Goal: Communication & Community: Answer question/provide support

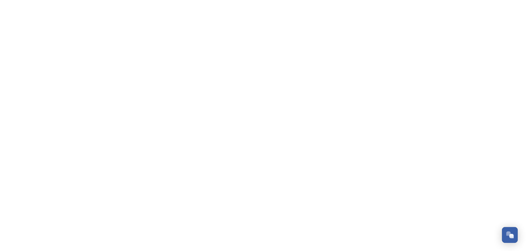
scroll to position [2170, 0]
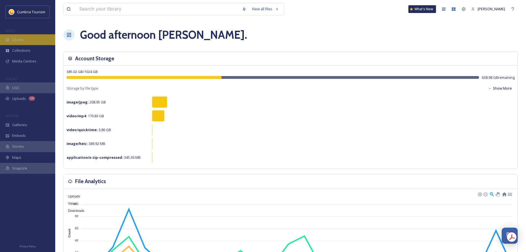
click at [28, 42] on div "Library" at bounding box center [27, 39] width 55 height 11
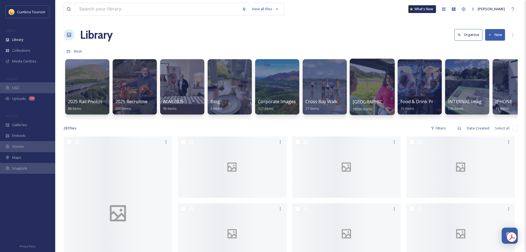
click at [381, 100] on span "[GEOGRAPHIC_DATA]" at bounding box center [375, 102] width 45 height 6
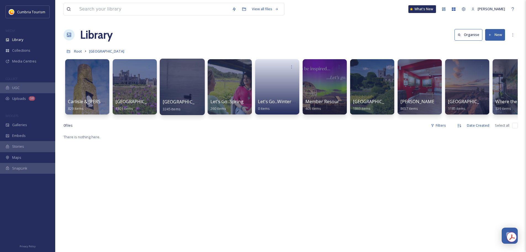
click at [174, 100] on span "[GEOGRAPHIC_DATA]" at bounding box center [185, 102] width 45 height 6
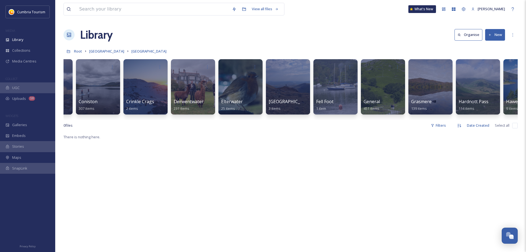
scroll to position [0, 701]
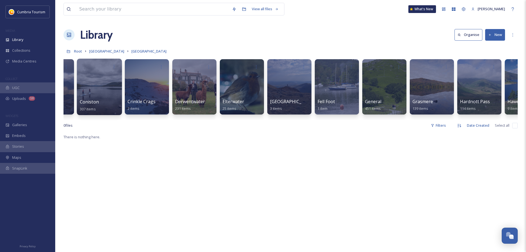
click at [80, 99] on span "Coniston" at bounding box center [89, 102] width 19 height 6
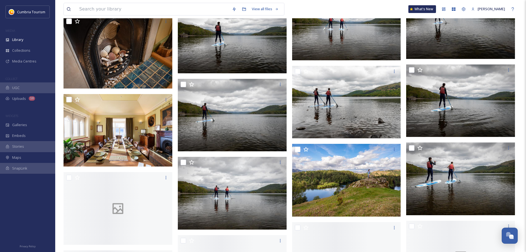
scroll to position [3237, 0]
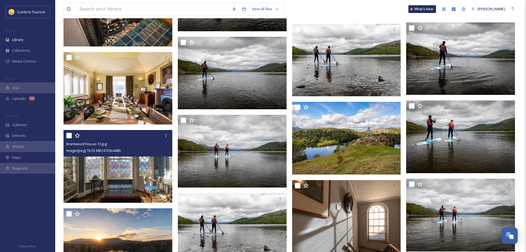
click at [140, 189] on img at bounding box center [118, 166] width 109 height 73
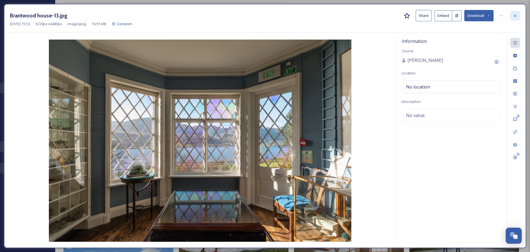
click at [518, 14] on icon at bounding box center [515, 16] width 4 height 4
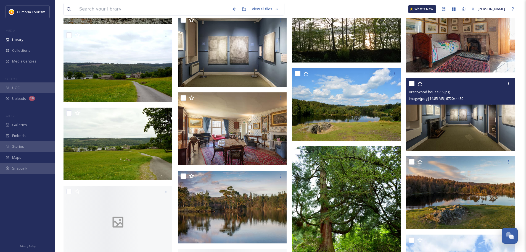
scroll to position [3731, 0]
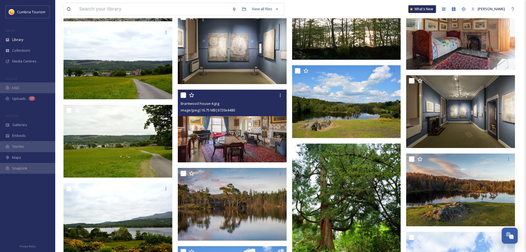
click at [239, 143] on img at bounding box center [232, 126] width 109 height 73
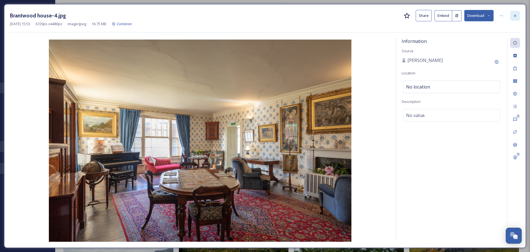
click at [518, 17] on div at bounding box center [516, 16] width 10 height 10
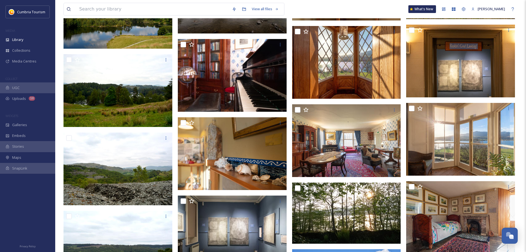
scroll to position [3476, 0]
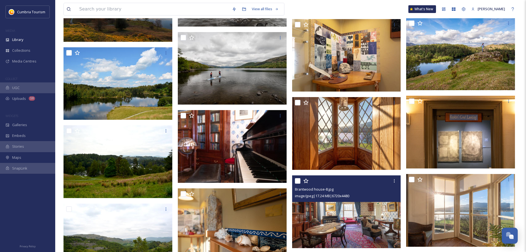
click at [365, 229] on img at bounding box center [346, 211] width 109 height 73
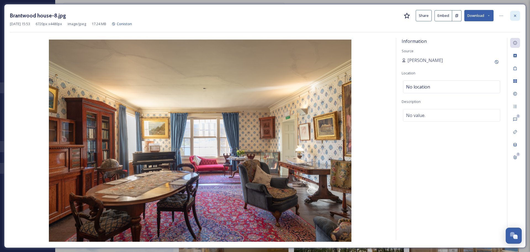
click at [516, 16] on icon at bounding box center [515, 16] width 4 height 4
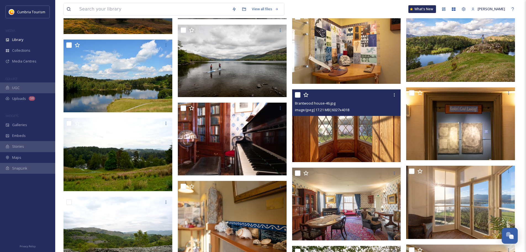
scroll to position [3587, 0]
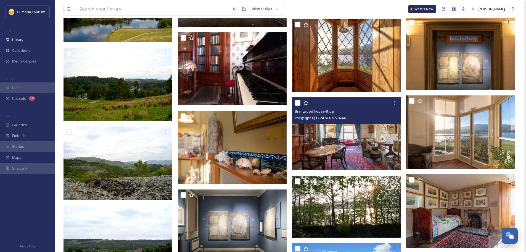
click at [369, 152] on img at bounding box center [346, 133] width 109 height 73
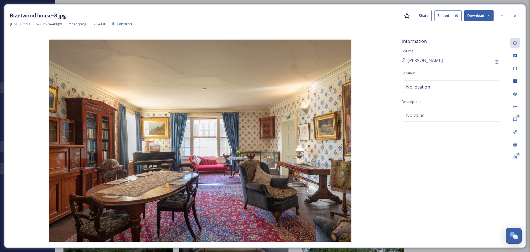
click at [482, 15] on button "Download" at bounding box center [479, 15] width 29 height 11
click at [474, 40] on span "Download Large (2000 x 1333)" at bounding box center [463, 38] width 49 height 5
click at [511, 17] on div at bounding box center [516, 16] width 10 height 10
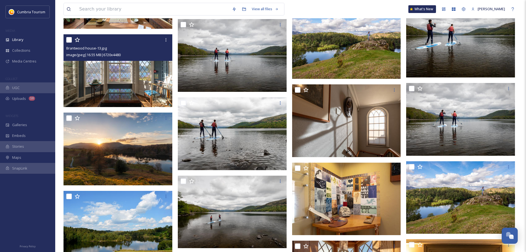
scroll to position [3351, 0]
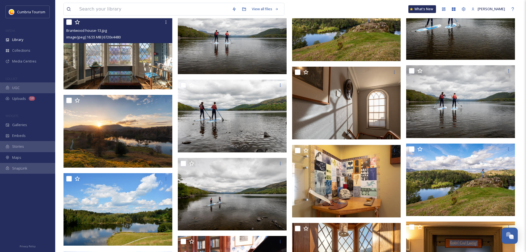
click at [156, 74] on img at bounding box center [118, 53] width 109 height 73
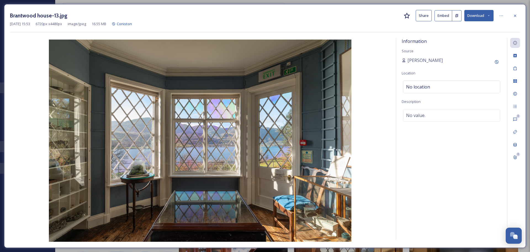
click at [474, 17] on button "Download" at bounding box center [479, 15] width 29 height 11
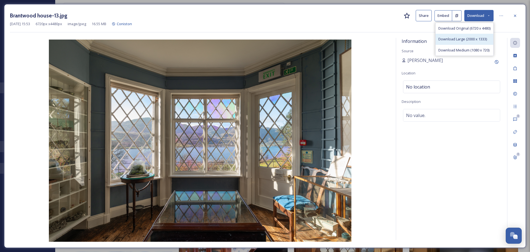
click at [475, 40] on span "Download Large (2000 x 1333)" at bounding box center [463, 38] width 49 height 5
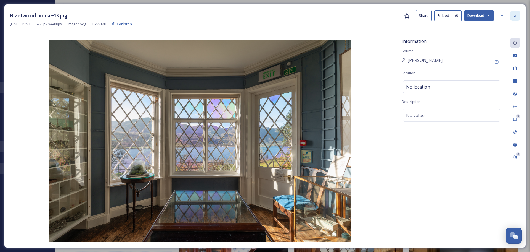
click at [514, 16] on icon at bounding box center [515, 16] width 4 height 4
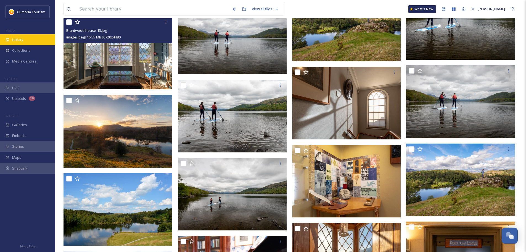
click at [29, 40] on div "Library" at bounding box center [27, 39] width 55 height 11
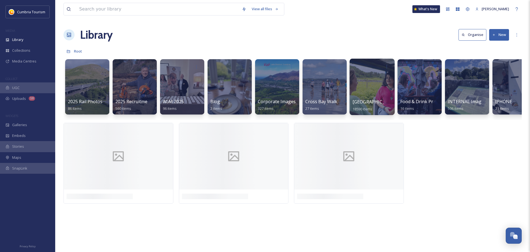
click at [371, 100] on span "[GEOGRAPHIC_DATA]" at bounding box center [375, 102] width 45 height 6
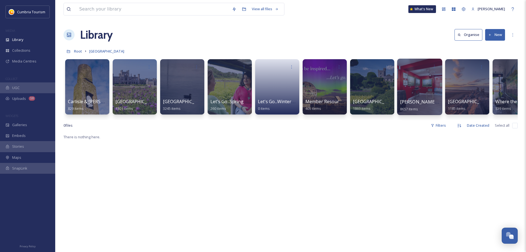
click at [413, 102] on span "[PERSON_NAME] Uploads" at bounding box center [427, 102] width 55 height 6
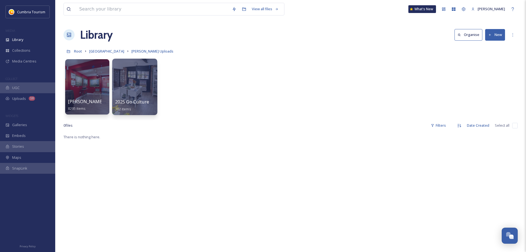
click at [136, 103] on span "2025 Go Culture - [PERSON_NAME] Upload" at bounding box center [160, 102] width 90 height 6
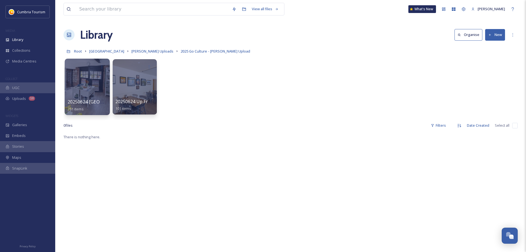
click at [96, 103] on span "20250624 [GEOGRAPHIC_DATA]" at bounding box center [101, 102] width 67 height 6
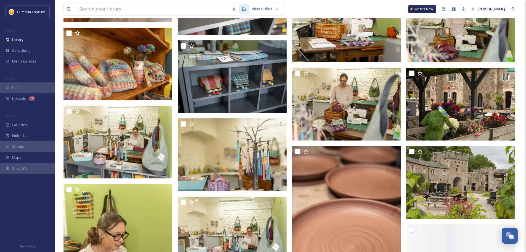
scroll to position [6144, 0]
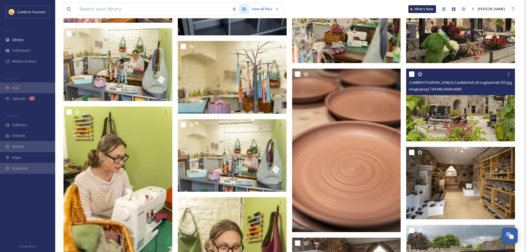
click at [475, 99] on img at bounding box center [460, 105] width 109 height 73
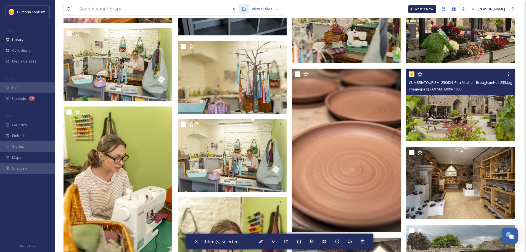
click at [482, 108] on img at bounding box center [460, 105] width 109 height 73
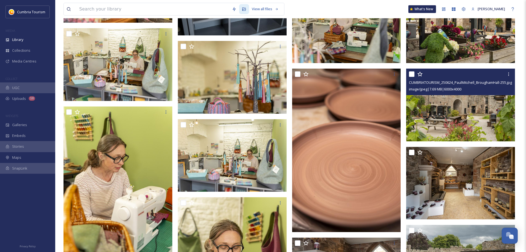
click at [478, 118] on img at bounding box center [460, 105] width 109 height 73
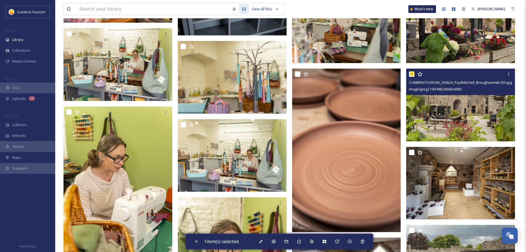
click at [478, 120] on img at bounding box center [460, 105] width 109 height 73
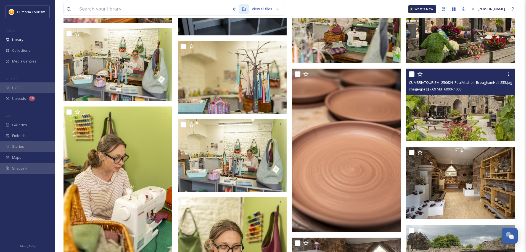
click at [457, 83] on span "CUMBRIATOURISM_250624_PaulMitchell_BroughamHall-255.jpg" at bounding box center [460, 82] width 103 height 5
click at [508, 74] on icon at bounding box center [509, 74] width 4 height 4
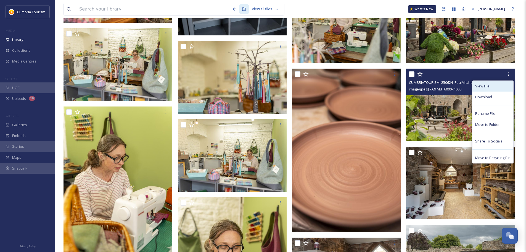
click at [500, 83] on div "View File" at bounding box center [493, 86] width 41 height 11
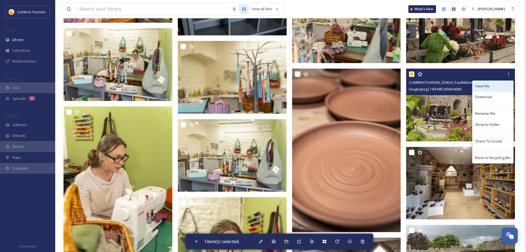
click at [500, 85] on div "View File" at bounding box center [493, 86] width 41 height 11
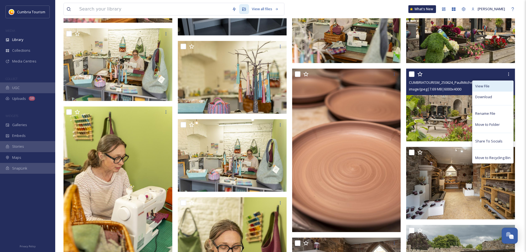
click at [500, 85] on div "View File" at bounding box center [493, 86] width 41 height 11
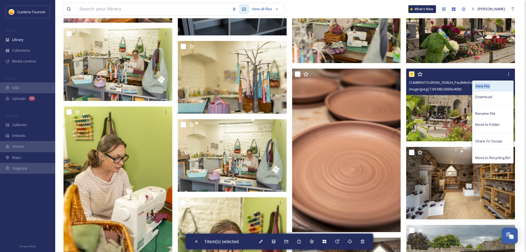
click at [500, 85] on div "View File" at bounding box center [493, 86] width 41 height 11
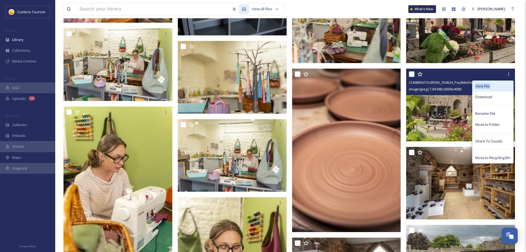
click at [500, 85] on div "View File" at bounding box center [493, 86] width 41 height 11
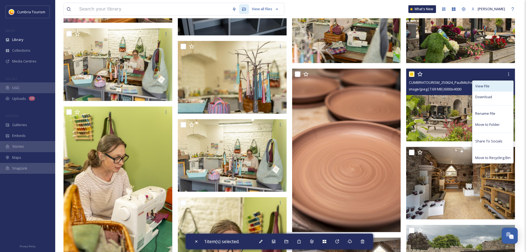
click at [500, 85] on div "View File" at bounding box center [493, 86] width 41 height 11
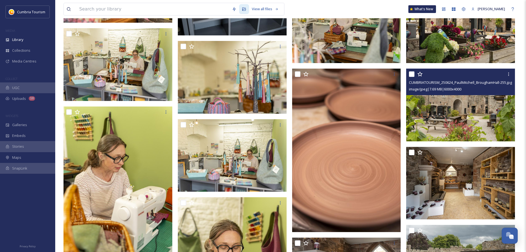
click at [456, 83] on span "CUMBRIATOURISM_250624_PaulMitchell_BroughamHall-255.jpg" at bounding box center [460, 82] width 103 height 5
click at [455, 85] on span "CUMBRIATOURISM_250624_PaulMitchell_BroughamHall-255.jpg" at bounding box center [460, 82] width 103 height 5
click at [456, 85] on div "CUMBRIATOURISM_250624_PaulMitchell_BroughamHall-255.jpg" at bounding box center [461, 82] width 105 height 7
click at [458, 83] on span "CUMBRIATOURISM_250624_PaulMitchell_BroughamHall-255.jpg" at bounding box center [460, 82] width 103 height 5
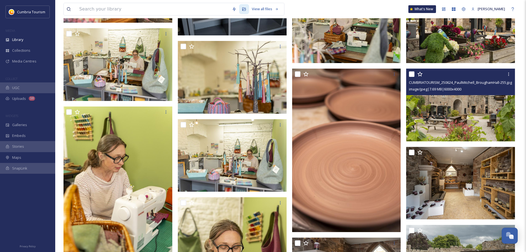
click at [460, 112] on img at bounding box center [460, 105] width 109 height 73
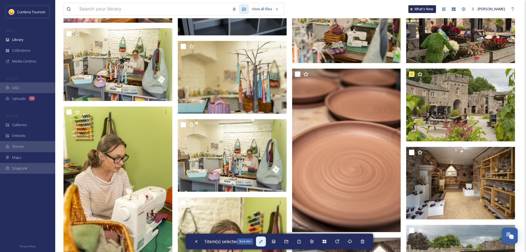
click at [262, 241] on icon at bounding box center [260, 241] width 3 height 3
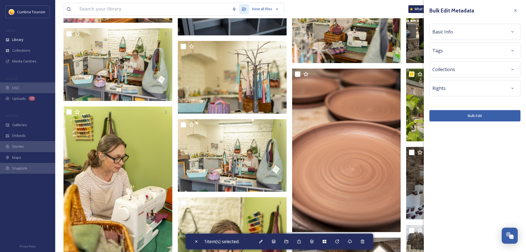
click at [510, 11] on div "Bulk Edit Metadata" at bounding box center [475, 11] width 91 height 10
click at [516, 10] on icon at bounding box center [516, 10] width 4 height 4
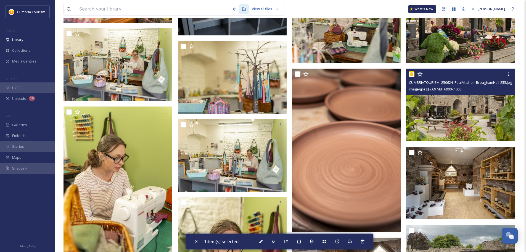
click at [494, 122] on img at bounding box center [460, 105] width 109 height 73
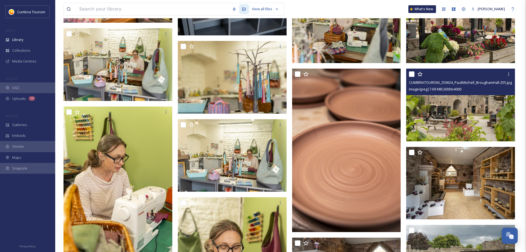
checkbox input "false"
drag, startPoint x: 510, startPoint y: 82, endPoint x: 409, endPoint y: 84, distance: 100.9
click at [409, 84] on div "CUMBRIATOURISM_250624_PaulMitchell_BroughamHall-255.jpg image/jpeg | 7.69 MB | …" at bounding box center [460, 82] width 109 height 27
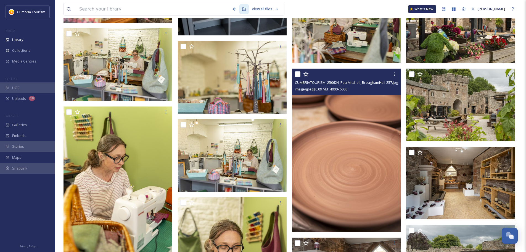
copy span "CUMBRIATOURISM_250624_PaulMitchell_BroughamHall-255."
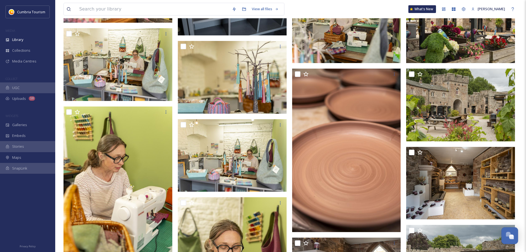
click at [516, 240] on button "Open Chat" at bounding box center [510, 235] width 17 height 17
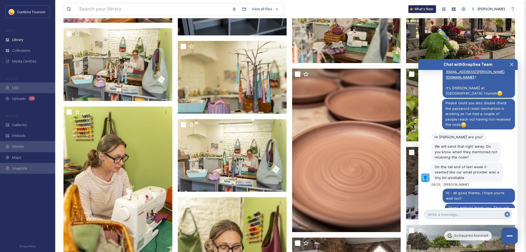
click at [458, 211] on textarea at bounding box center [468, 214] width 87 height 9
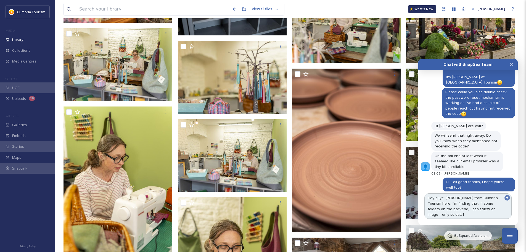
scroll to position [2186, 0]
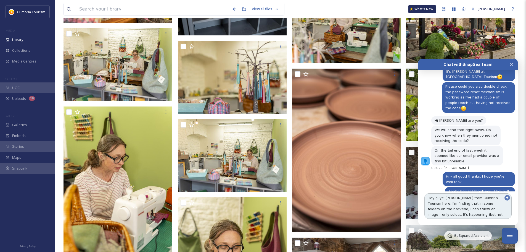
click at [500, 215] on textarea "Hey guys! [PERSON_NAME] from Cumbria Tourism here. I'm finding that in some fol…" at bounding box center [468, 205] width 87 height 25
paste textarea "[URL][DOMAIN_NAME]"
type textarea "Hey guys! [PERSON_NAME] from Cumbria Tourism here. I'm finding that in some fol…"
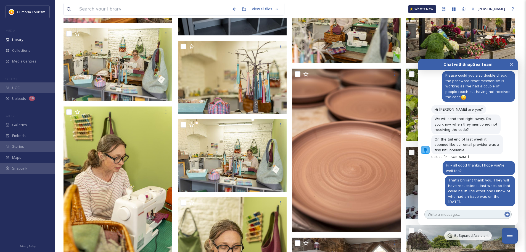
scroll to position [2231, 0]
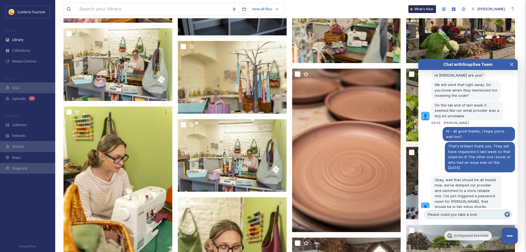
type textarea "Please could you take a look?"
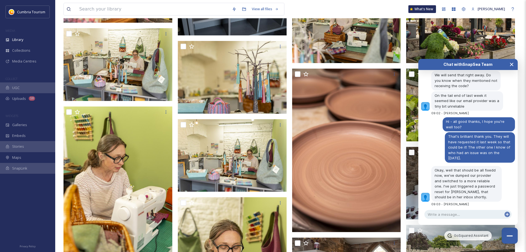
click at [512, 64] on icon "Close Chat" at bounding box center [512, 64] width 4 height 4
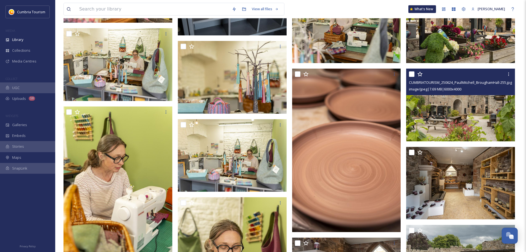
drag, startPoint x: 444, startPoint y: 80, endPoint x: 465, endPoint y: 84, distance: 21.6
click at [465, 84] on span "CUMBRIATOURISM_250624_PaulMitchell_BroughamHall-255.jpg" at bounding box center [460, 82] width 103 height 5
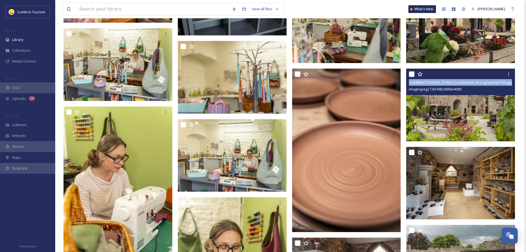
click at [465, 84] on span "CUMBRIATOURISM_250624_PaulMitchell_BroughamHall-255.jpg" at bounding box center [460, 82] width 103 height 5
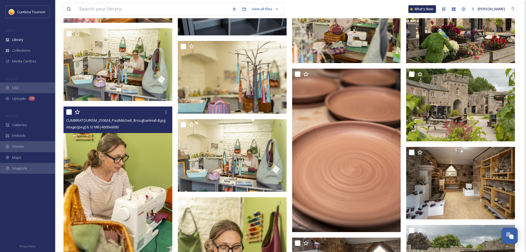
scroll to position [2251, 0]
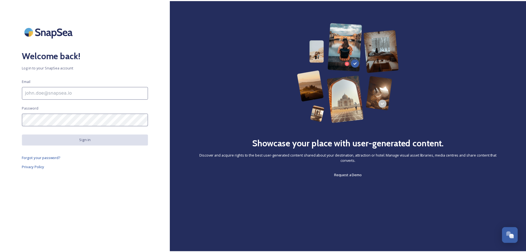
scroll to position [2216, 0]
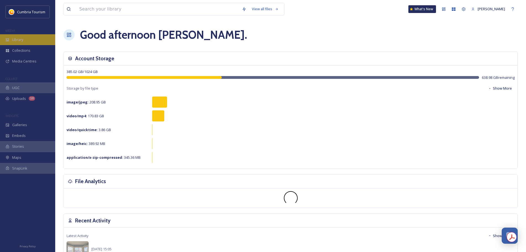
click at [30, 39] on div "Library" at bounding box center [27, 39] width 55 height 11
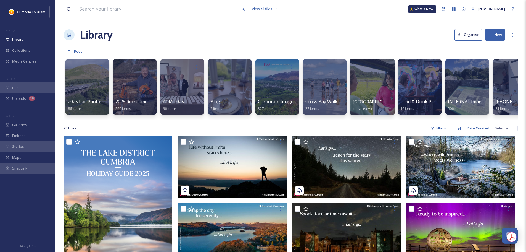
click at [376, 98] on div at bounding box center [372, 87] width 45 height 56
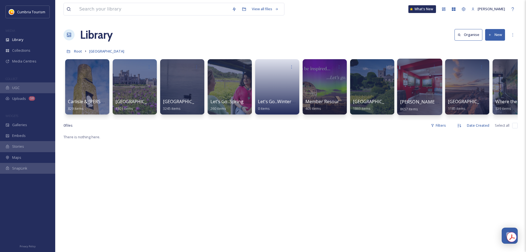
click at [434, 96] on div at bounding box center [419, 87] width 45 height 56
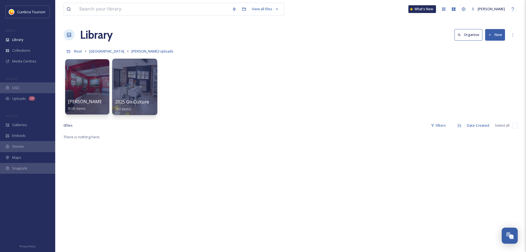
click at [127, 107] on span "362 items" at bounding box center [123, 108] width 16 height 5
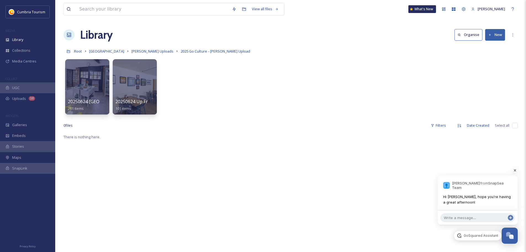
scroll to position [2247, 0]
click at [483, 206] on div "Adham Elsawaf from SnapSea Team Hi Alex, hope you're having a great afternoon!" at bounding box center [478, 192] width 80 height 35
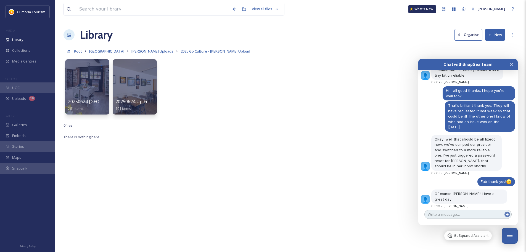
click at [477, 216] on textarea at bounding box center [468, 214] width 87 height 9
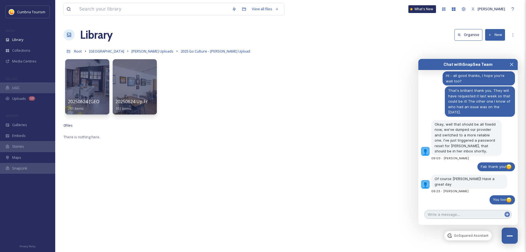
scroll to position [2278, 0]
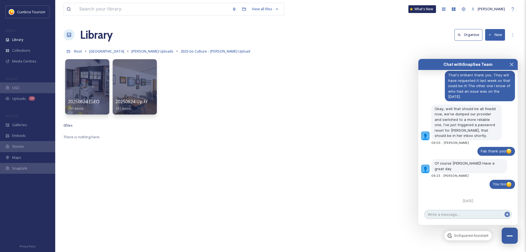
click at [485, 216] on textarea at bounding box center [468, 214] width 87 height 9
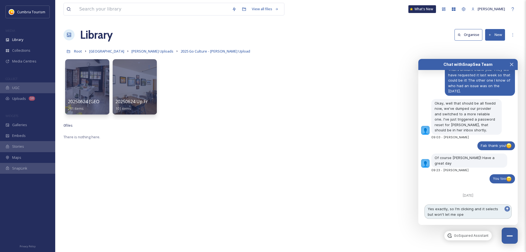
type textarea "Yes exactly, so I'm clicking and it selects but won't let me open"
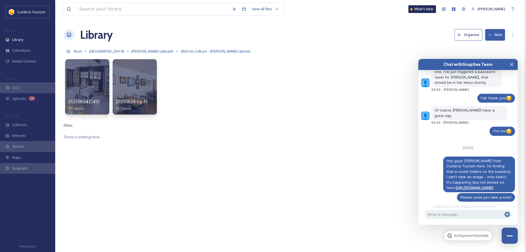
scroll to position [2351, 0]
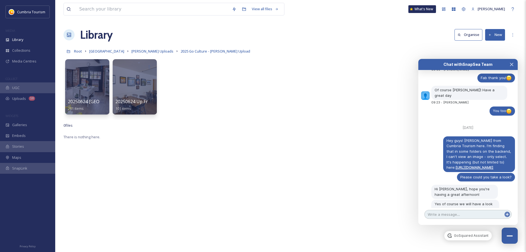
click at [456, 215] on textarea at bounding box center [468, 214] width 87 height 9
type textarea "I'm on Windows and using Chrome"
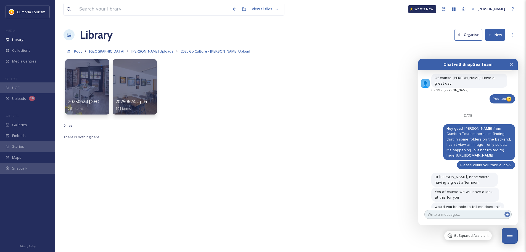
scroll to position [2384, 0]
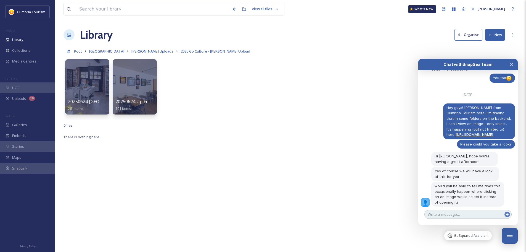
click at [456, 216] on textarea at bounding box center [468, 214] width 87 height 9
type textarea "It is"
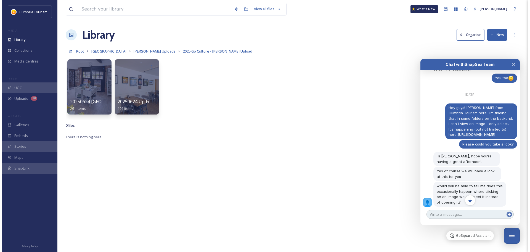
scroll to position [2406, 0]
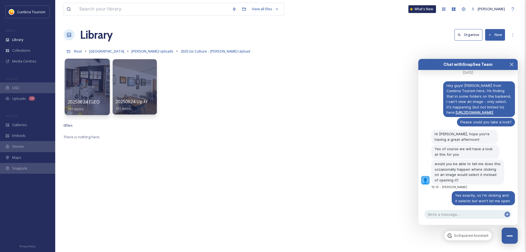
click at [90, 100] on span "20250624 [GEOGRAPHIC_DATA]" at bounding box center [101, 102] width 67 height 6
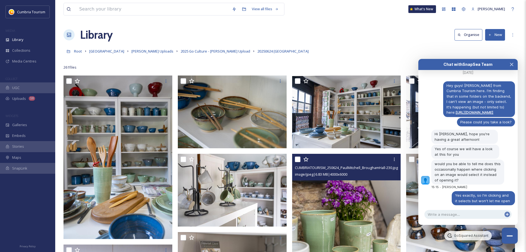
click at [361, 233] on img at bounding box center [346, 235] width 109 height 163
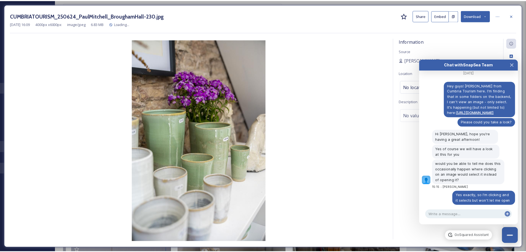
scroll to position [2427, 0]
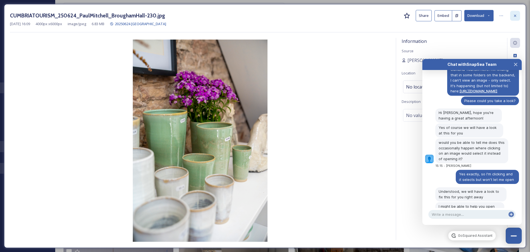
click at [516, 16] on icon at bounding box center [515, 16] width 4 height 4
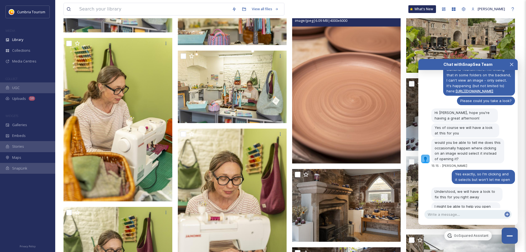
scroll to position [6216, 0]
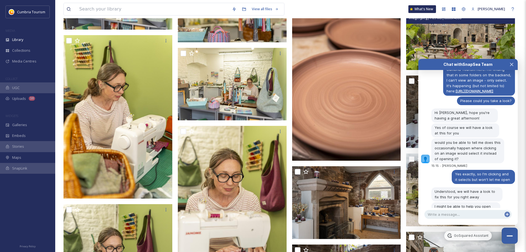
click at [478, 48] on img at bounding box center [460, 33] width 109 height 73
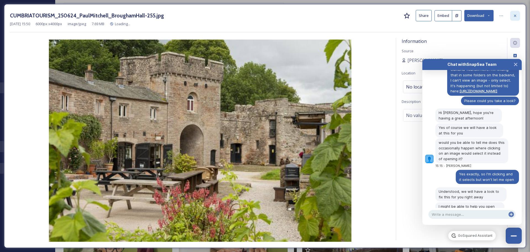
click at [516, 15] on icon at bounding box center [515, 15] width 2 height 2
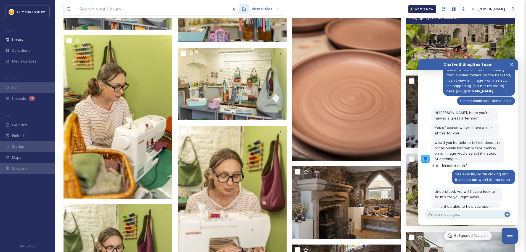
click at [488, 43] on img at bounding box center [460, 33] width 109 height 73
checkbox input "true"
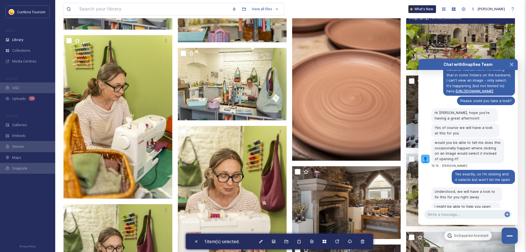
click at [490, 47] on img at bounding box center [460, 33] width 109 height 73
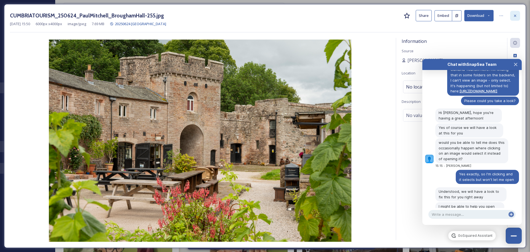
click at [511, 17] on div at bounding box center [516, 16] width 10 height 10
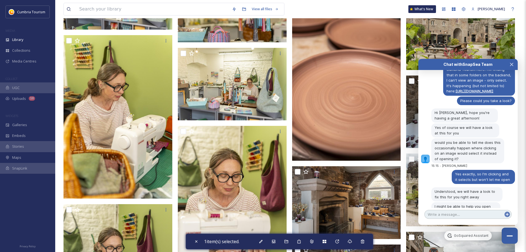
click at [453, 213] on textarea at bounding box center [468, 214] width 87 height 9
type textarea "It worked!"
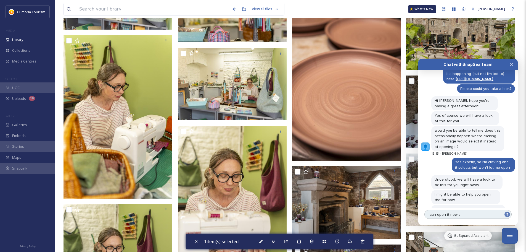
type textarea "I can open it now :)"
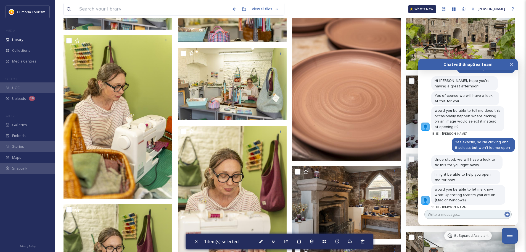
scroll to position [2490, 0]
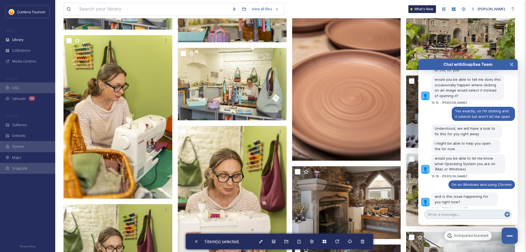
click at [459, 214] on textarea at bounding box center [468, 214] width 87 height 9
type textarea "That's all - thank you :)"
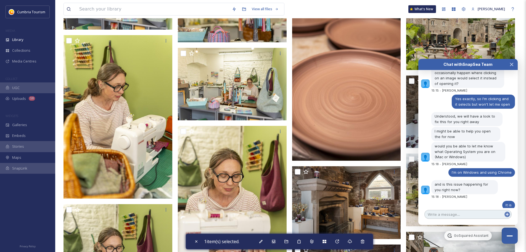
scroll to position [2523, 0]
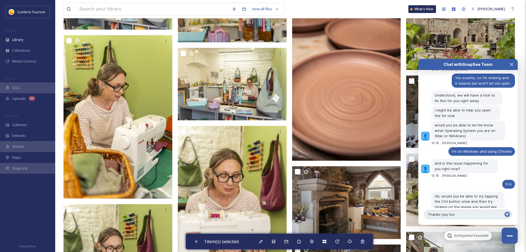
type textarea "Thanks you too!"
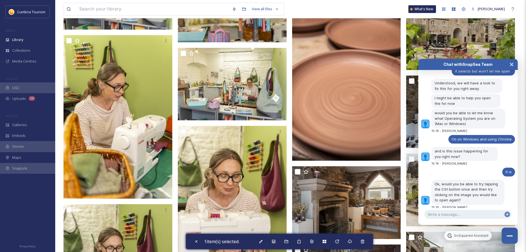
click at [514, 64] on button "Close Chat" at bounding box center [512, 64] width 12 height 11
